Goal: Task Accomplishment & Management: Manage account settings

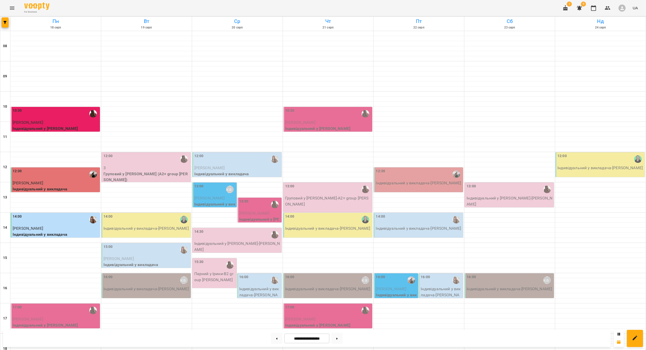
scroll to position [149, 0]
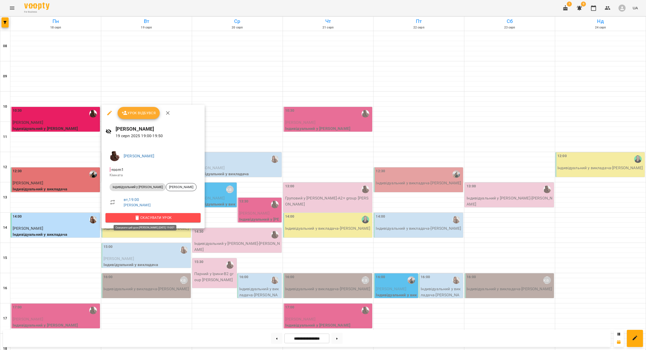
click at [155, 219] on span "Скасувати Урок" at bounding box center [153, 218] width 87 height 6
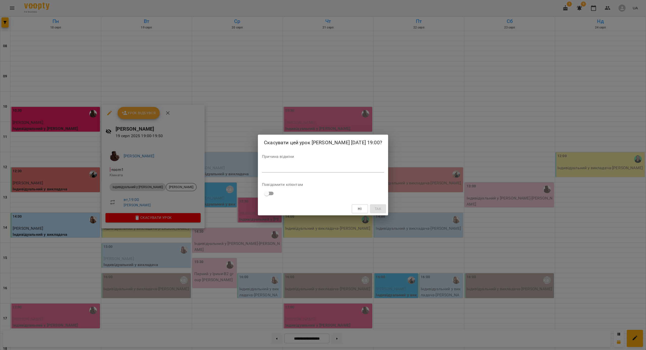
click at [263, 166] on textarea at bounding box center [323, 168] width 122 height 5
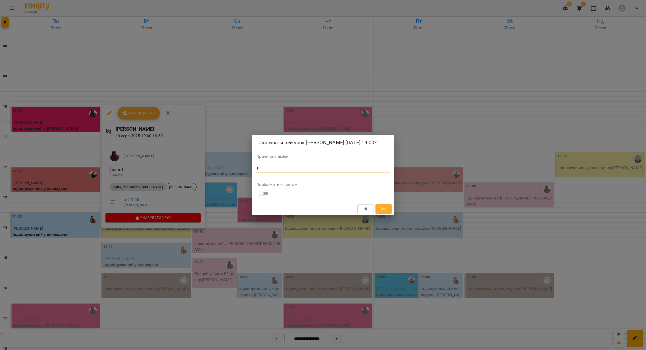
click at [383, 210] on span "Так" at bounding box center [383, 209] width 7 height 6
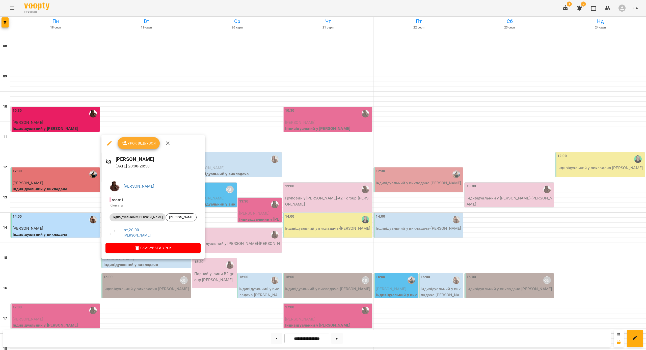
click at [159, 248] on span "Скасувати Урок" at bounding box center [153, 248] width 87 height 6
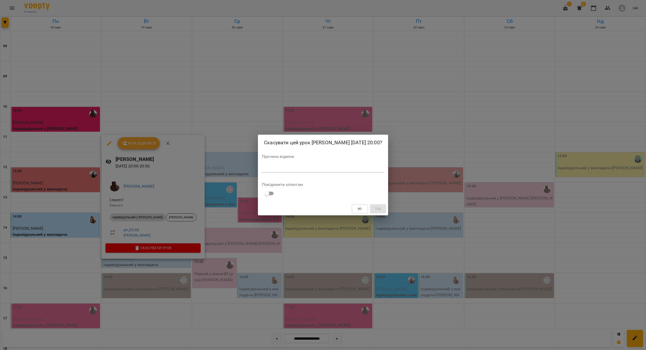
click at [294, 168] on textarea at bounding box center [323, 168] width 122 height 5
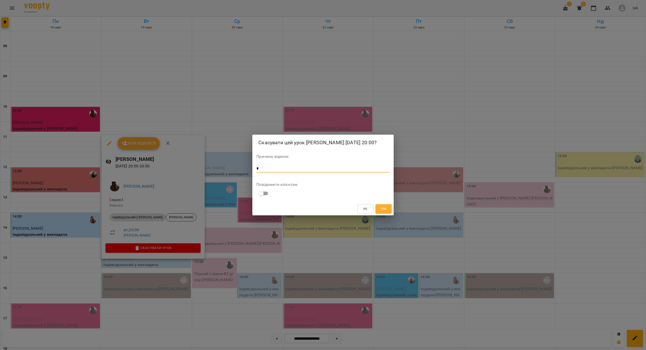
click at [379, 209] on button "Так" at bounding box center [383, 208] width 16 height 9
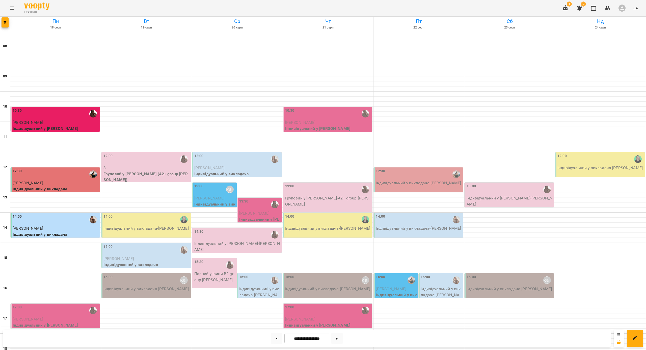
scroll to position [89, 0]
click at [167, 153] on div "12:00" at bounding box center [146, 159] width 86 height 12
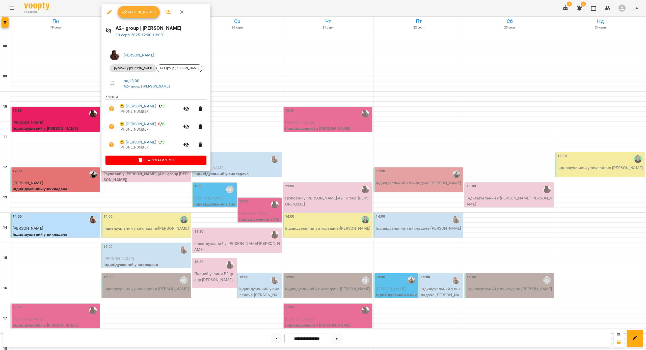
click at [154, 18] on button "Урок відбувся" at bounding box center [139, 12] width 42 height 12
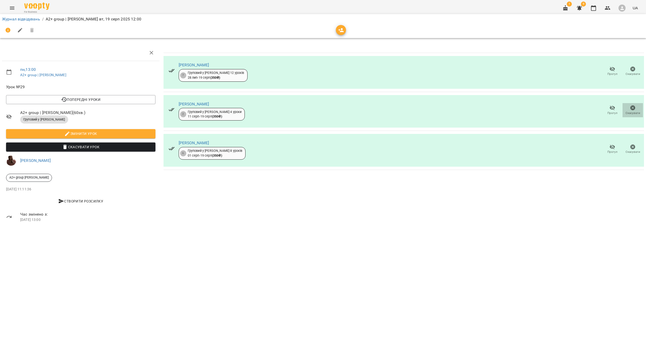
click at [631, 111] on span "Скасувати" at bounding box center [633, 113] width 15 height 4
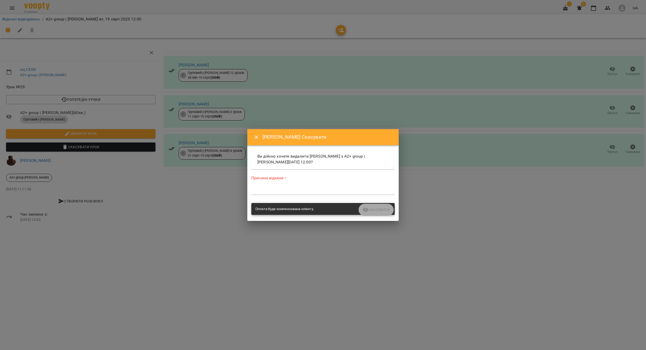
click at [335, 188] on div "*" at bounding box center [322, 191] width 143 height 8
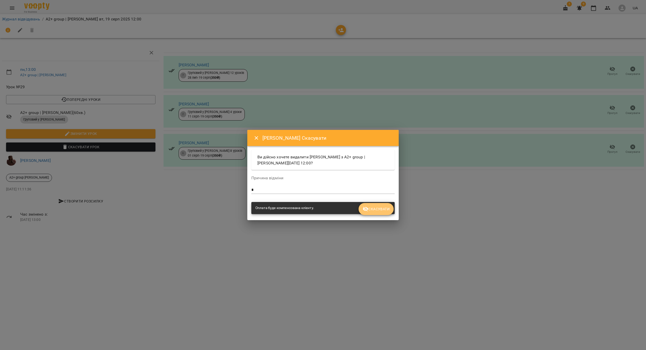
click at [378, 212] on button "Скасувати" at bounding box center [376, 209] width 35 height 12
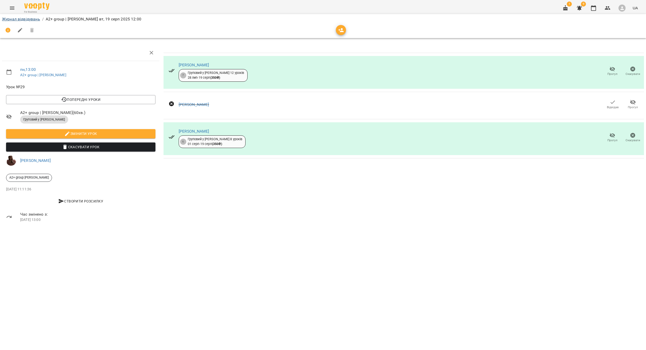
click at [15, 20] on link "Журнал відвідувань" at bounding box center [21, 19] width 38 height 5
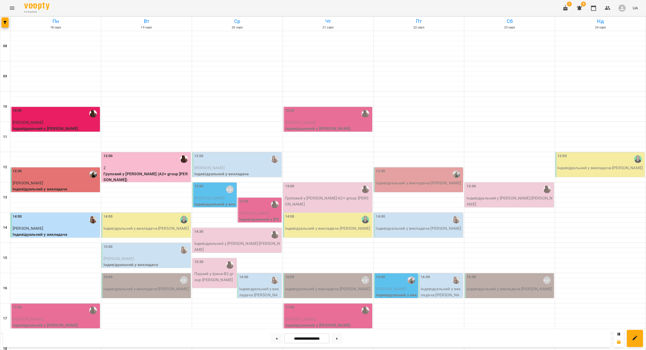
click at [210, 266] on div "15:30" at bounding box center [214, 265] width 41 height 12
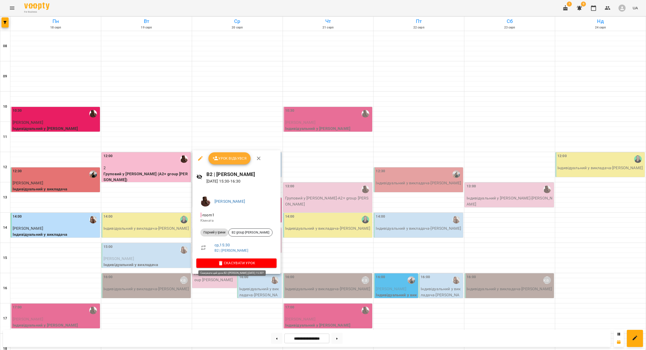
click at [222, 263] on span "Скасувати Урок" at bounding box center [236, 263] width 72 height 6
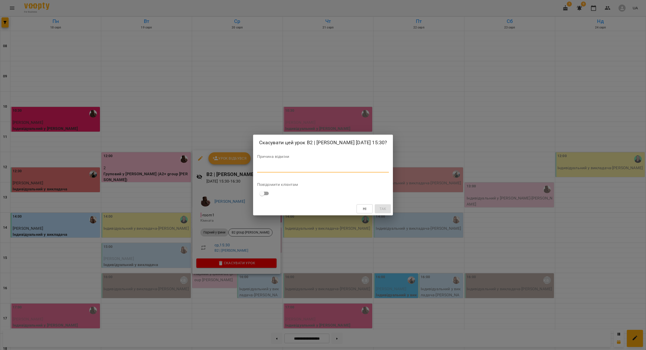
click at [295, 168] on textarea at bounding box center [323, 168] width 132 height 5
click at [379, 212] on button "Так" at bounding box center [383, 208] width 16 height 9
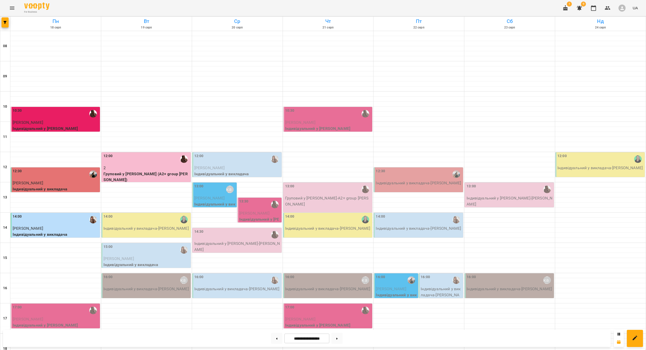
scroll to position [94, 0]
